Goal: Task Accomplishment & Management: Complete application form

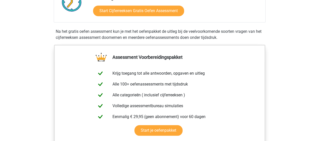
scroll to position [122, 0]
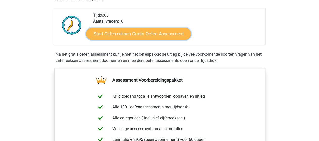
click at [177, 40] on link "Start Cijferreeksen Gratis Oefen Assessment" at bounding box center [138, 34] width 105 height 12
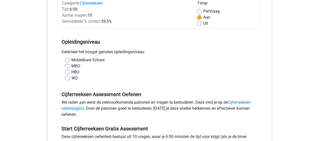
scroll to position [70, 0]
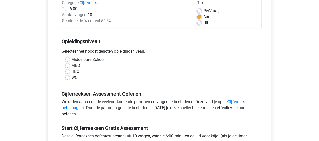
click at [103, 59] on label "Middelbare School" at bounding box center [87, 60] width 33 height 6
click at [69, 59] on input "Middelbare School" at bounding box center [67, 59] width 4 height 5
radio input "true"
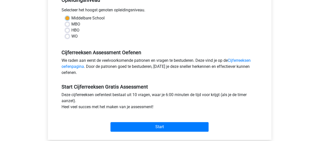
scroll to position [113, 0]
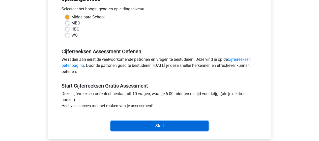
click at [181, 121] on input "Start" at bounding box center [160, 126] width 98 height 10
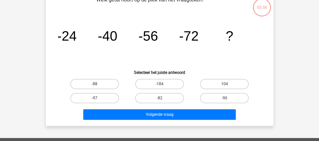
scroll to position [34, 0]
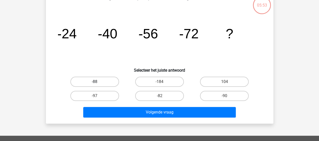
click at [104, 80] on label "-88" at bounding box center [94, 82] width 49 height 10
click at [98, 82] on input "-88" at bounding box center [96, 83] width 3 height 3
radio input "true"
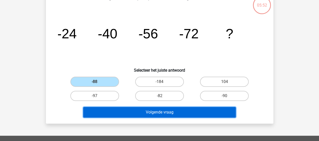
click at [125, 112] on button "Volgende vraag" at bounding box center [159, 112] width 153 height 11
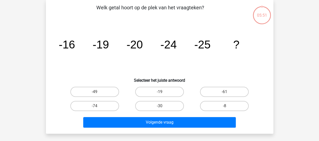
scroll to position [23, 0]
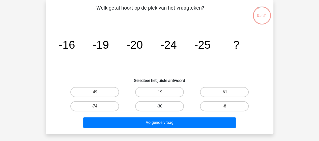
click at [155, 104] on label "-30" at bounding box center [159, 106] width 49 height 10
click at [160, 106] on input "-30" at bounding box center [161, 107] width 3 height 3
radio input "true"
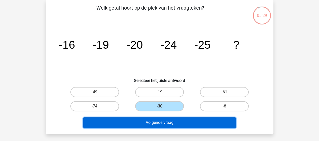
click at [162, 120] on button "Volgende vraag" at bounding box center [159, 122] width 153 height 11
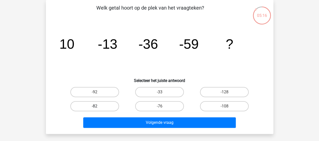
click at [105, 106] on label "-82" at bounding box center [94, 106] width 49 height 10
click at [98, 106] on input "-82" at bounding box center [96, 107] width 3 height 3
radio input "true"
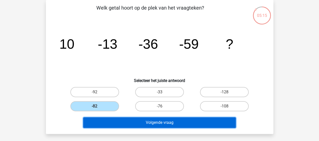
click at [119, 123] on button "Volgende vraag" at bounding box center [159, 122] width 153 height 11
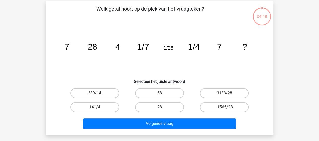
scroll to position [22, 0]
click at [266, 18] on div "04:18" at bounding box center [262, 13] width 19 height 13
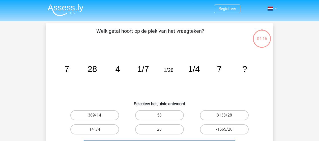
scroll to position [22, 0]
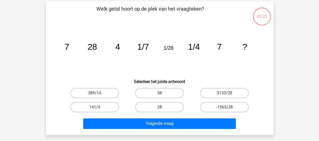
click at [176, 108] on label "28" at bounding box center [159, 107] width 49 height 10
click at [163, 108] on input "28" at bounding box center [161, 108] width 3 height 3
radio input "true"
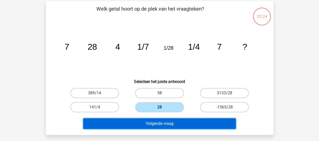
click at [173, 128] on button "Volgende vraag" at bounding box center [159, 123] width 153 height 11
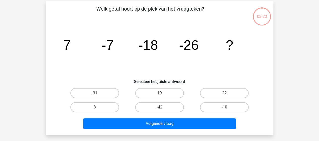
scroll to position [23, 0]
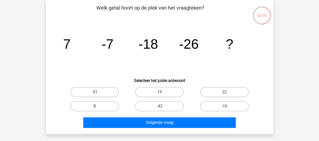
click at [100, 89] on label "-31" at bounding box center [94, 92] width 49 height 10
click at [98, 92] on input "-31" at bounding box center [96, 93] width 3 height 3
radio input "true"
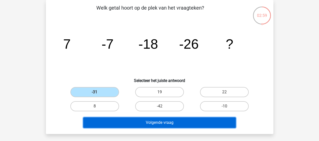
click at [115, 120] on button "Volgende vraag" at bounding box center [159, 122] width 153 height 11
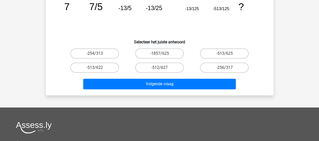
scroll to position [60, 0]
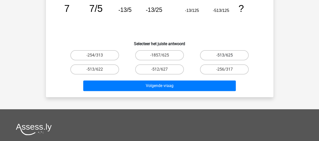
click at [242, 55] on label "-513/625" at bounding box center [224, 55] width 49 height 10
click at [228, 55] on input "-513/625" at bounding box center [226, 56] width 3 height 3
radio input "true"
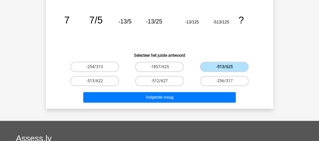
scroll to position [48, 0]
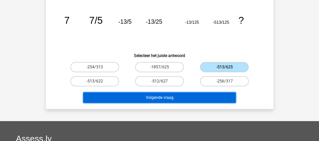
click at [193, 100] on button "Volgende vraag" at bounding box center [159, 97] width 153 height 11
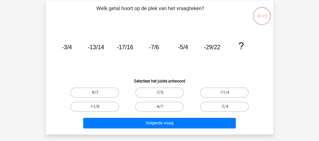
scroll to position [21, 0]
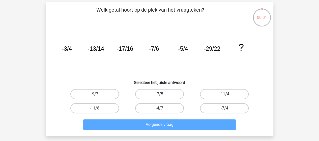
click at [165, 94] on label "-7/5" at bounding box center [159, 94] width 49 height 10
click at [163, 94] on input "-7/5" at bounding box center [161, 95] width 3 height 3
radio input "true"
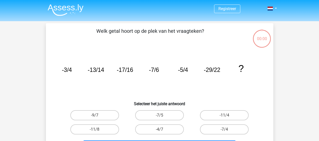
scroll to position [21, 0]
